Goal: Information Seeking & Learning: Learn about a topic

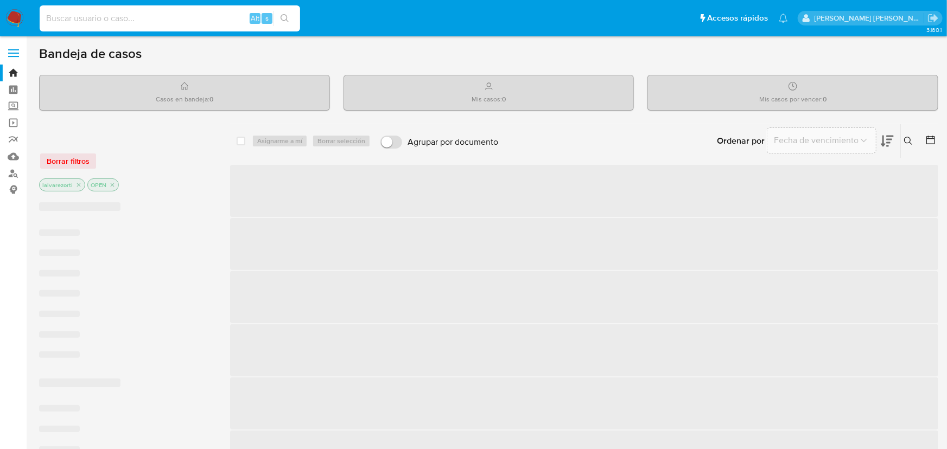
click at [122, 17] on input at bounding box center [170, 18] width 260 height 14
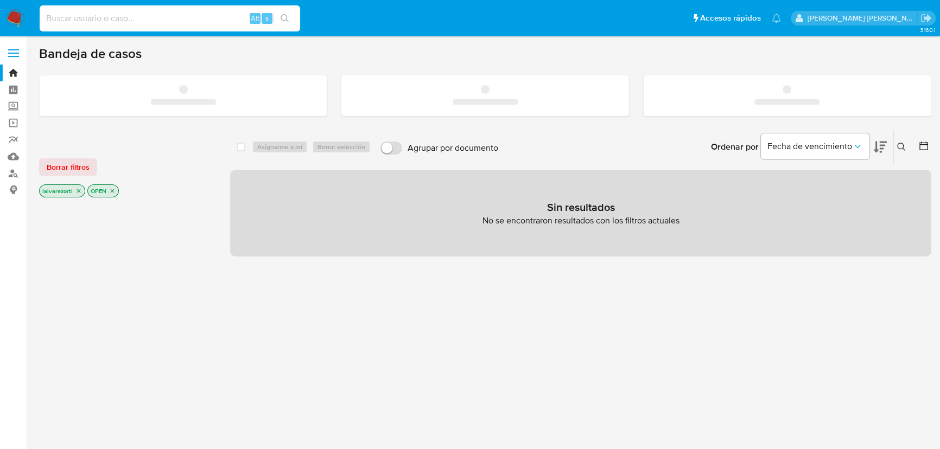
paste input "26bf25e3a8a0b88fd228df27ba1b4f78"
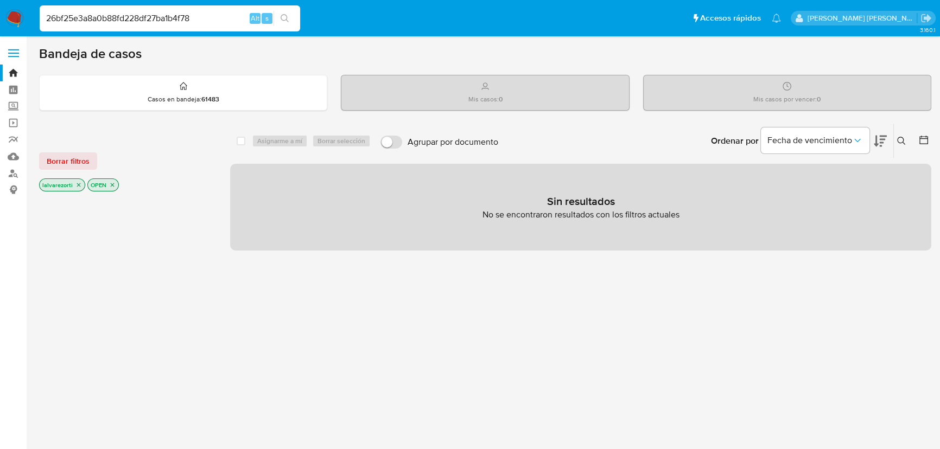
type input "26bf25e3a8a0b88fd228df27ba1b4f78"
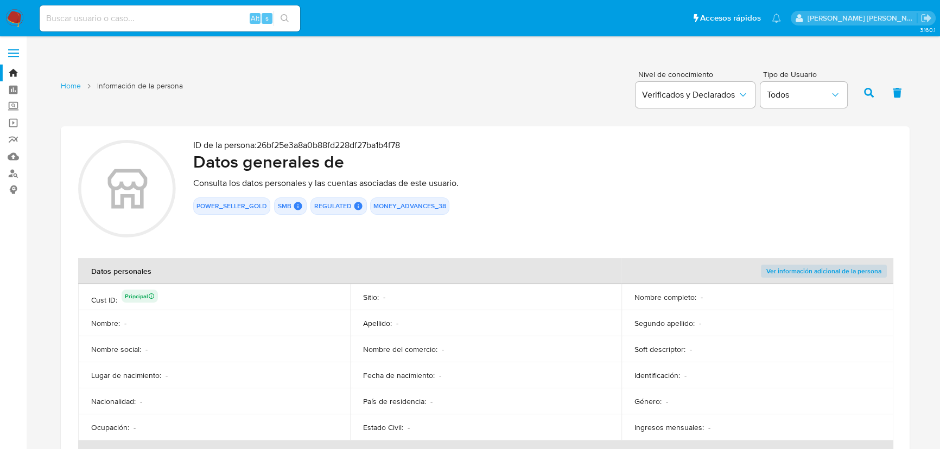
click at [840, 273] on span "Ver información adicional de la persona" at bounding box center [823, 271] width 115 height 11
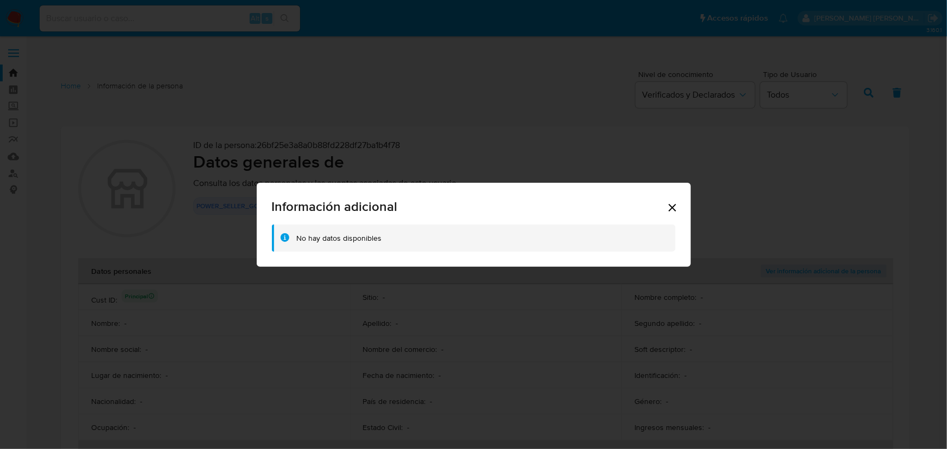
click at [676, 209] on icon "Cerrar" at bounding box center [672, 207] width 13 height 13
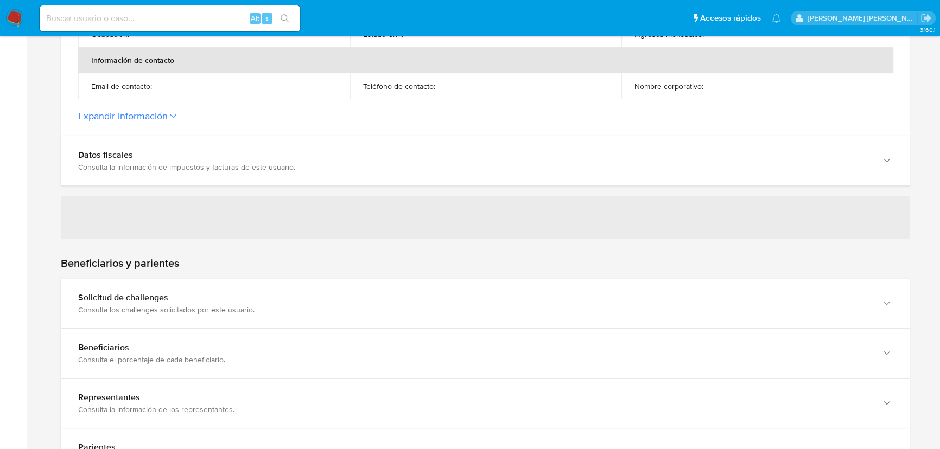
scroll to position [394, 0]
click at [176, 114] on icon at bounding box center [173, 115] width 7 height 4
click at [168, 114] on button "Expandir información" at bounding box center [123, 115] width 90 height 12
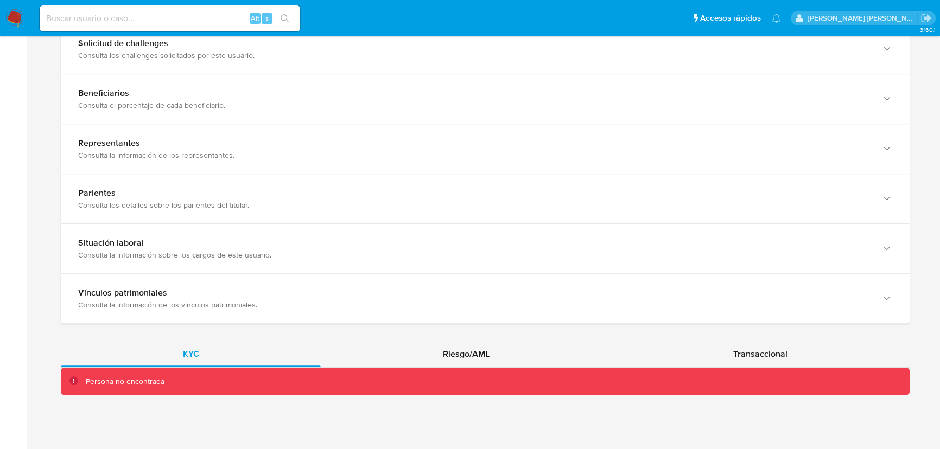
scroll to position [873, 0]
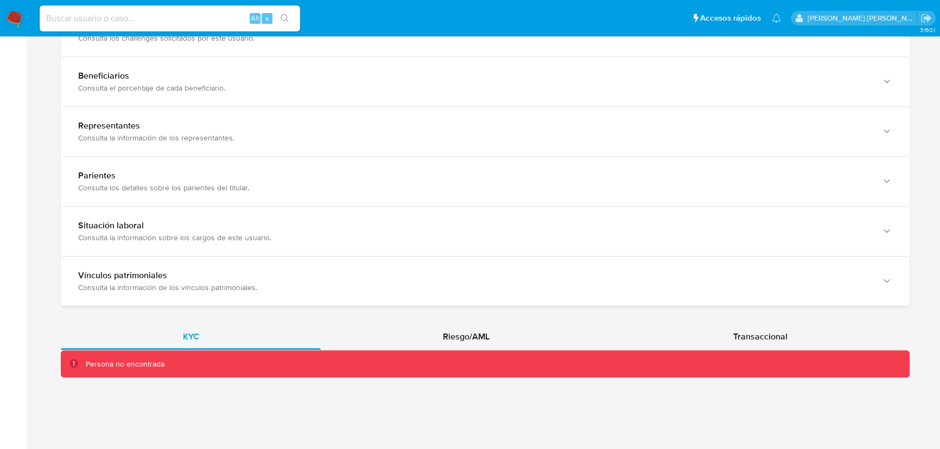
click at [217, 374] on div "Persona no encontrada" at bounding box center [485, 364] width 848 height 28
click at [427, 328] on div "Riesgo/AML" at bounding box center [466, 337] width 290 height 26
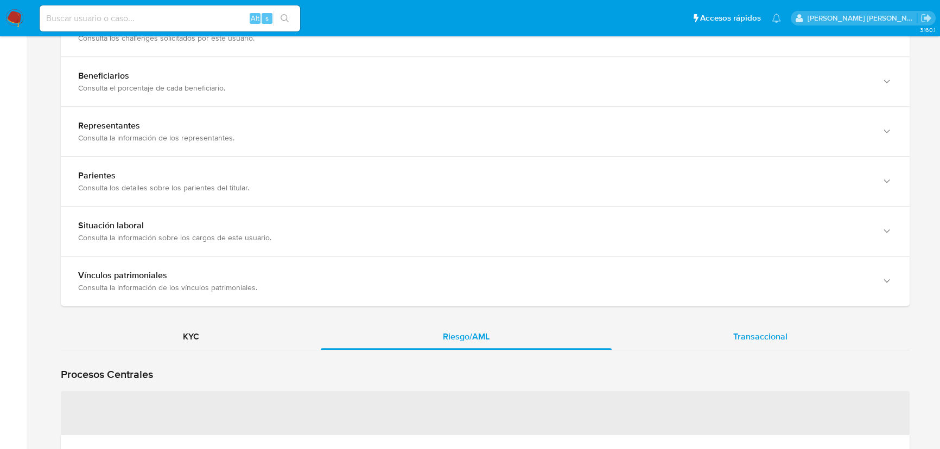
click at [752, 337] on span "Transaccional" at bounding box center [760, 336] width 54 height 12
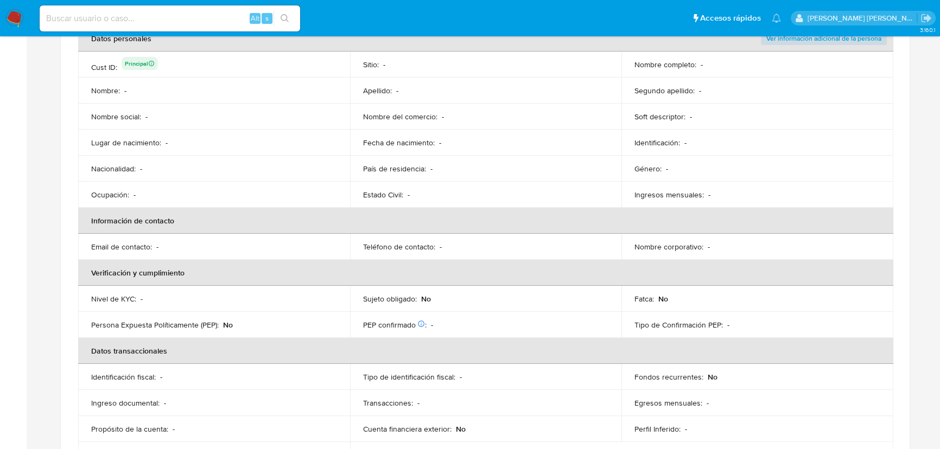
scroll to position [0, 0]
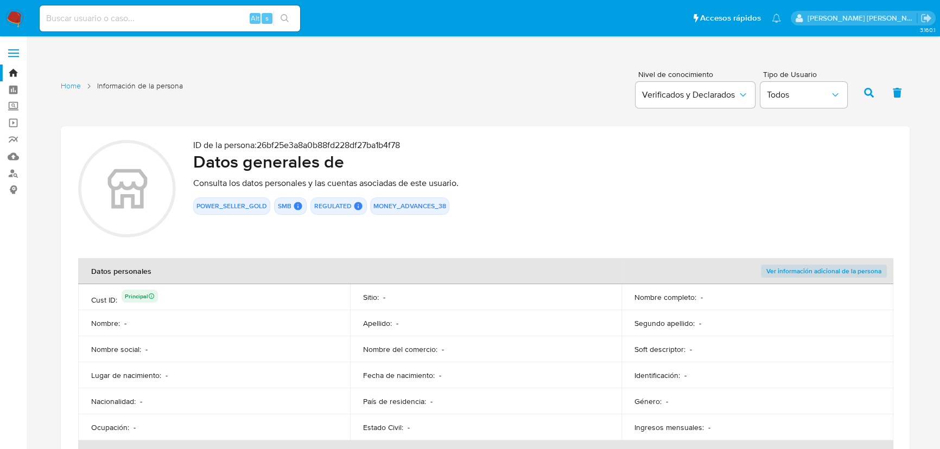
click at [99, 16] on input at bounding box center [170, 18] width 260 height 14
paste input "2103034253"
type input "2103034253"
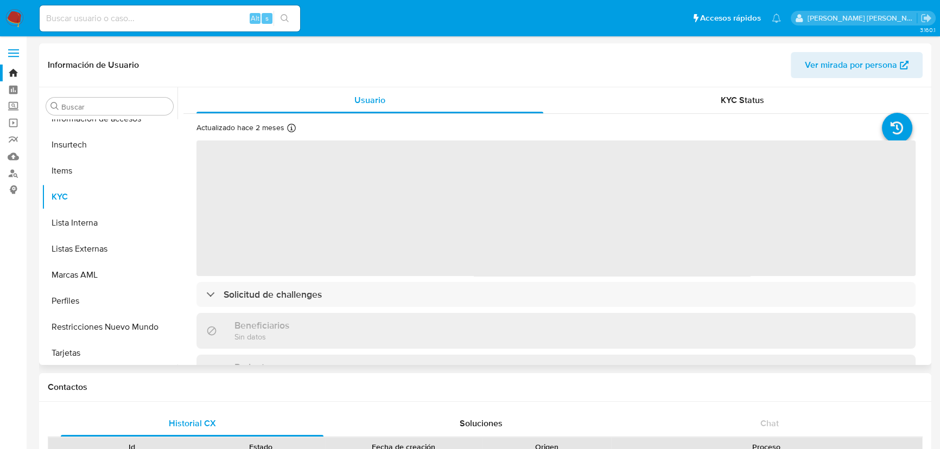
scroll to position [510, 0]
select select "10"
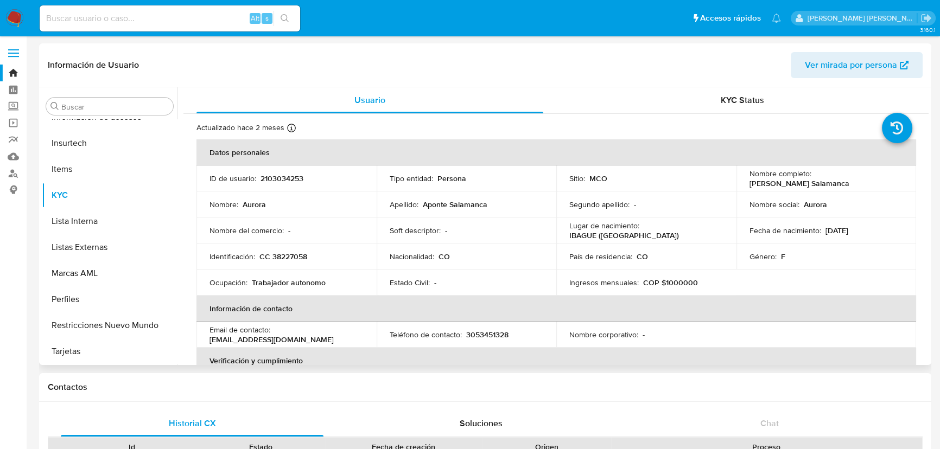
scroll to position [49, 0]
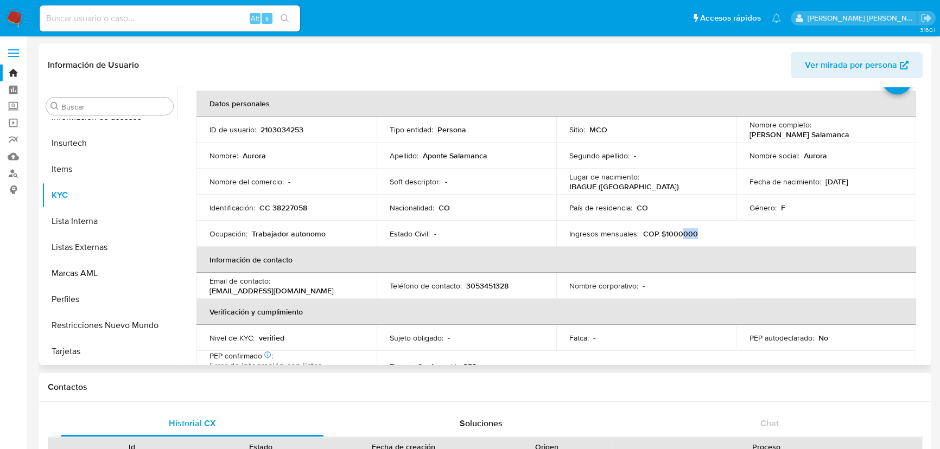
drag, startPoint x: 694, startPoint y: 232, endPoint x: 679, endPoint y: 233, distance: 15.2
click at [679, 233] on div "Ingresos mensuales : COP $1000000" at bounding box center [646, 234] width 154 height 10
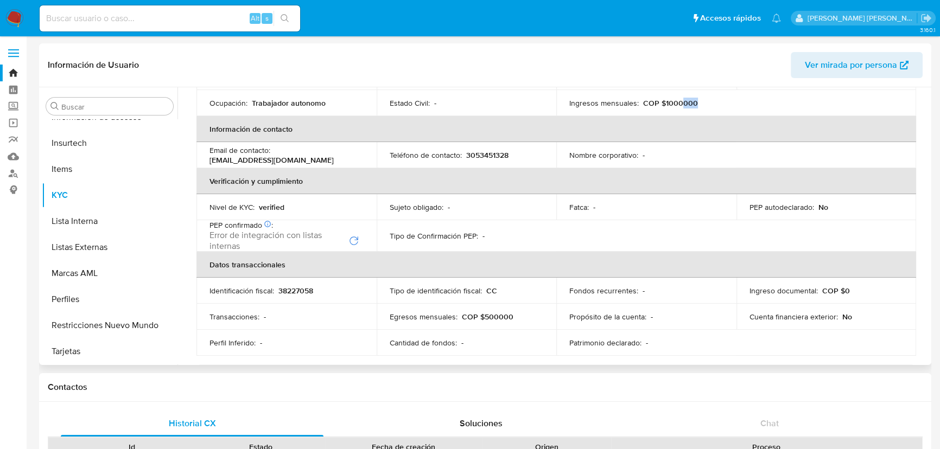
scroll to position [197, 0]
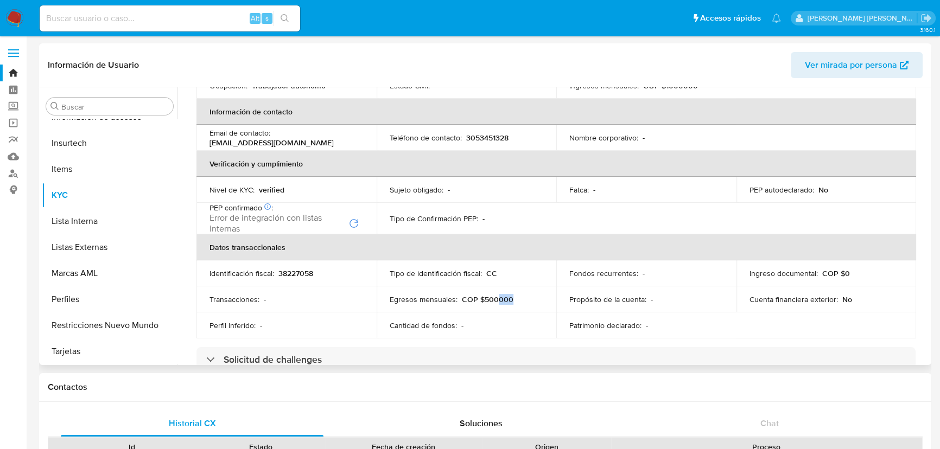
drag, startPoint x: 508, startPoint y: 300, endPoint x: 496, endPoint y: 299, distance: 11.9
click at [496, 299] on p "COP $500000" at bounding box center [488, 300] width 52 height 10
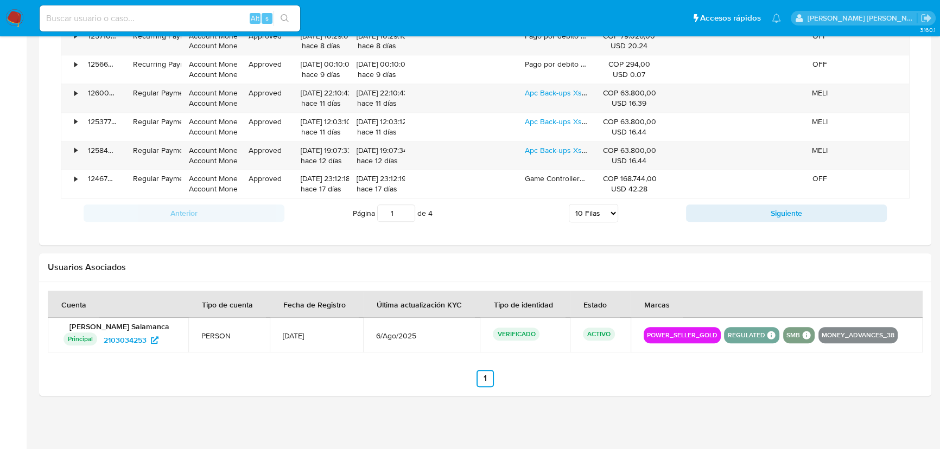
scroll to position [666, 0]
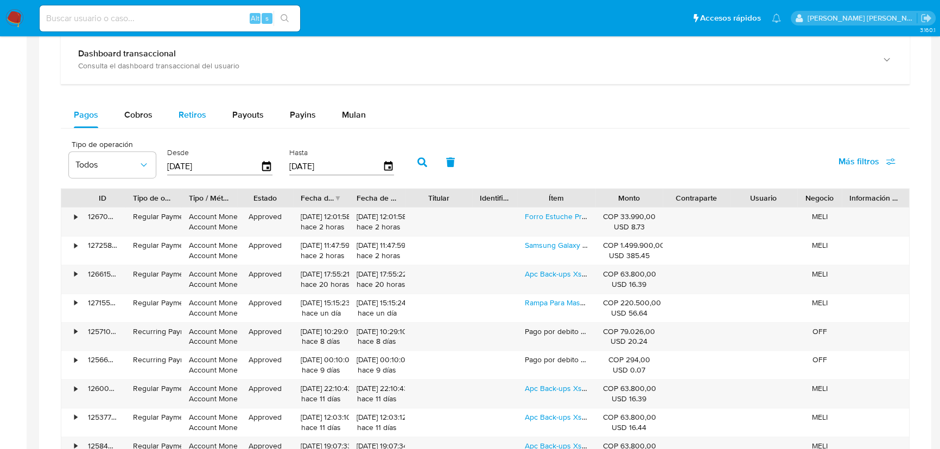
click at [179, 124] on div "Retiros" at bounding box center [192, 115] width 28 height 26
select select "10"
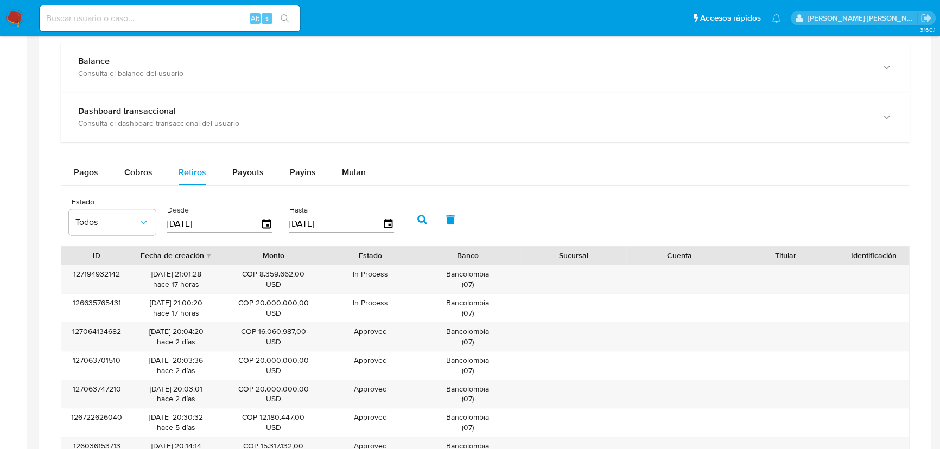
scroll to position [567, 0]
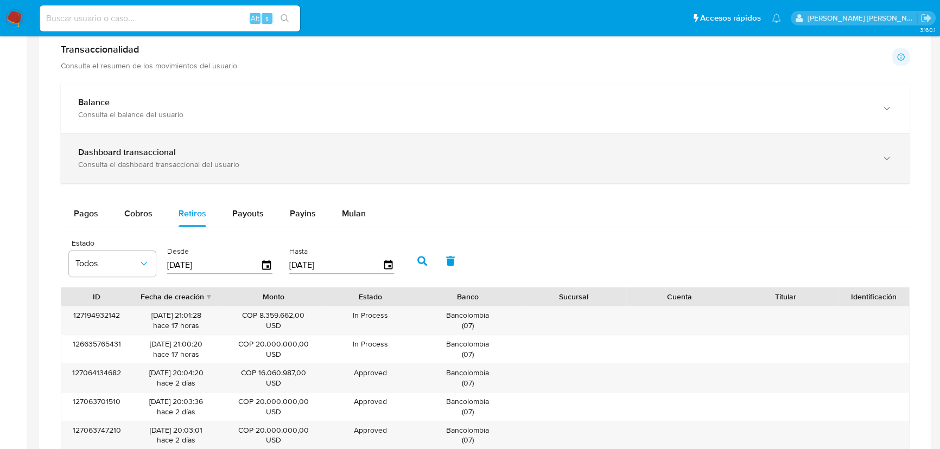
click at [185, 141] on div "Dashboard transaccional Consulta el dashboard transaccional del usuario" at bounding box center [485, 157] width 848 height 49
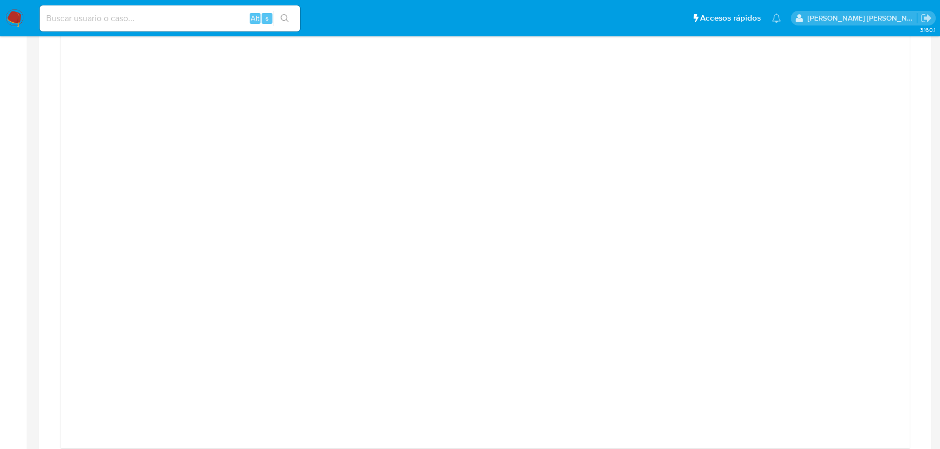
scroll to position [765, 0]
click at [927, 136] on div at bounding box center [485, 390] width 892 height 1123
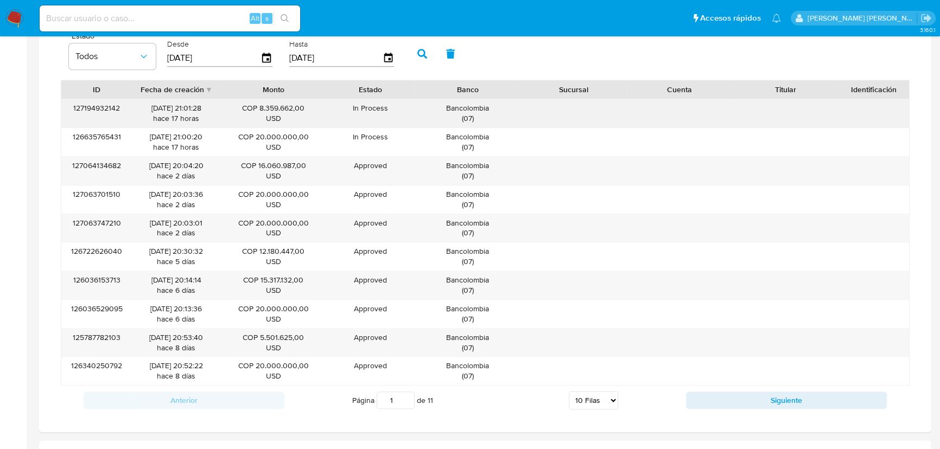
scroll to position [1307, 0]
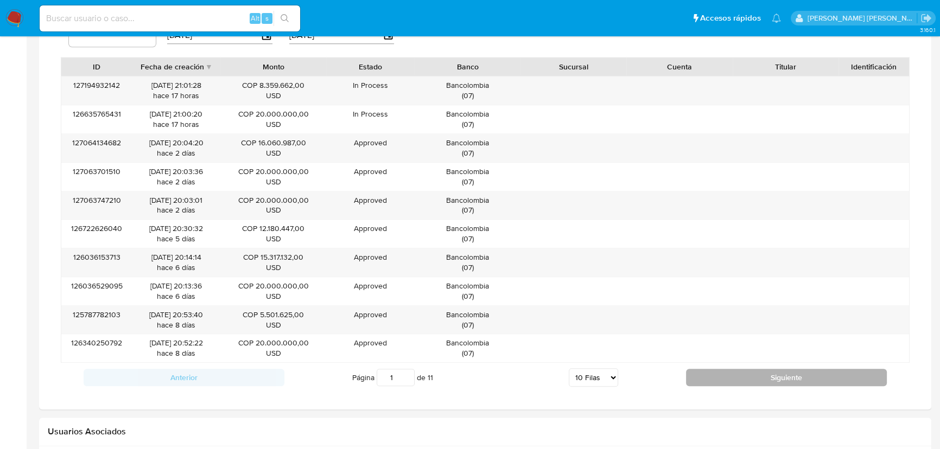
click at [784, 377] on button "Siguiente" at bounding box center [786, 377] width 201 height 17
type input "2"
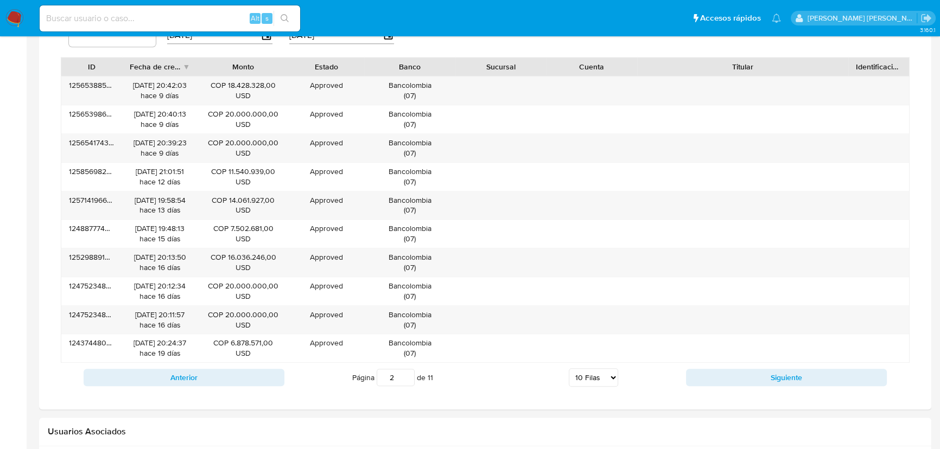
drag, startPoint x: 841, startPoint y: 63, endPoint x: 946, endPoint y: 54, distance: 105.6
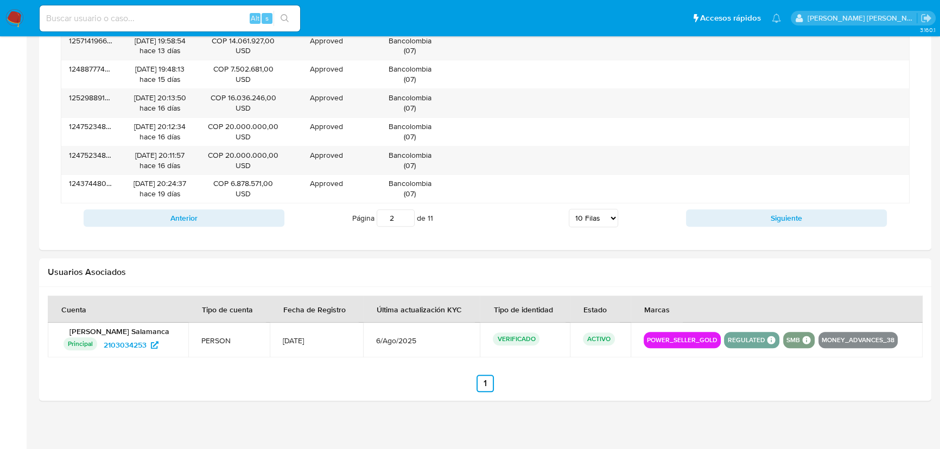
scroll to position [1472, 0]
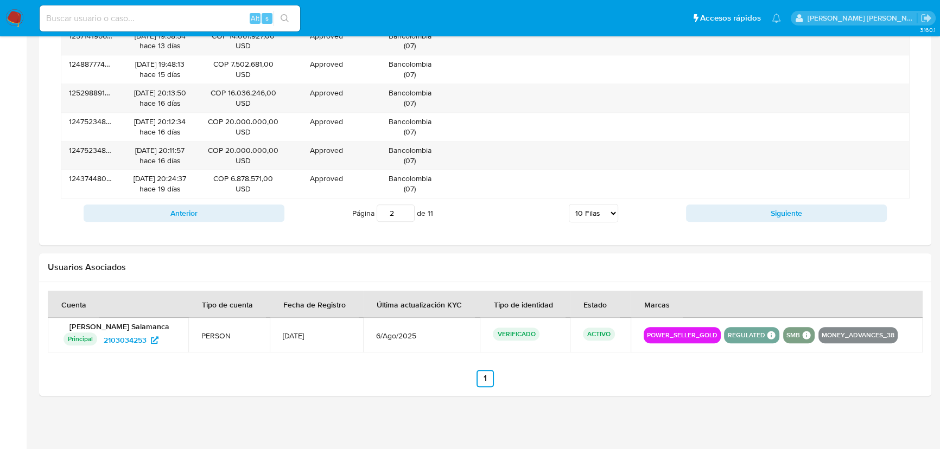
click at [701, 333] on button "POWER_SELLER_GOLD" at bounding box center [682, 335] width 71 height 4
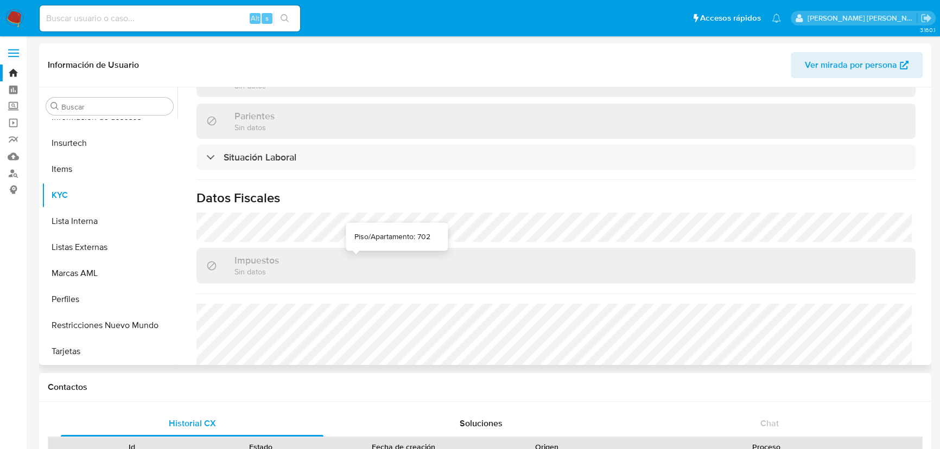
scroll to position [586, 0]
